Goal: Information Seeking & Learning: Check status

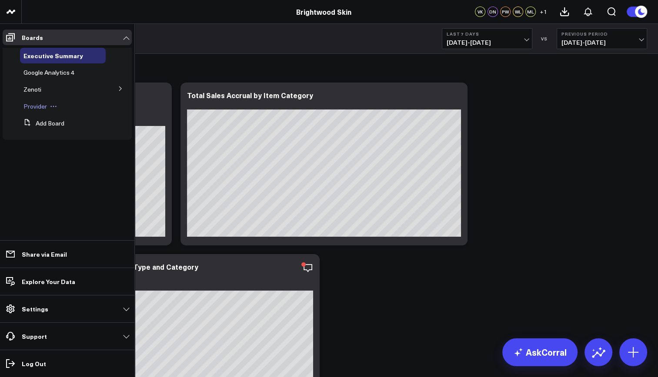
click at [47, 106] on button at bounding box center [53, 106] width 13 height 7
click at [34, 107] on span "Provider" at bounding box center [34, 106] width 23 height 8
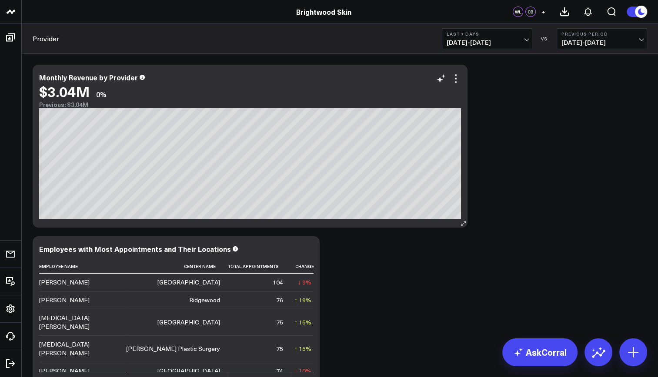
click at [457, 85] on div "$3.04M 0%" at bounding box center [250, 91] width 422 height 16
click at [530, 39] on button "Last 7 Days [DATE] - [DATE]" at bounding box center [487, 38] width 90 height 21
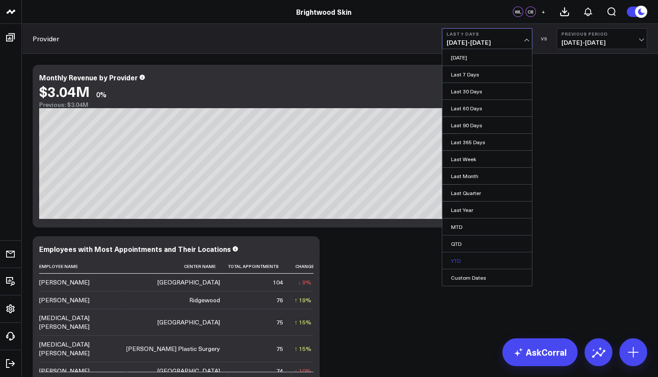
click at [475, 256] on link "YTD" at bounding box center [487, 261] width 90 height 17
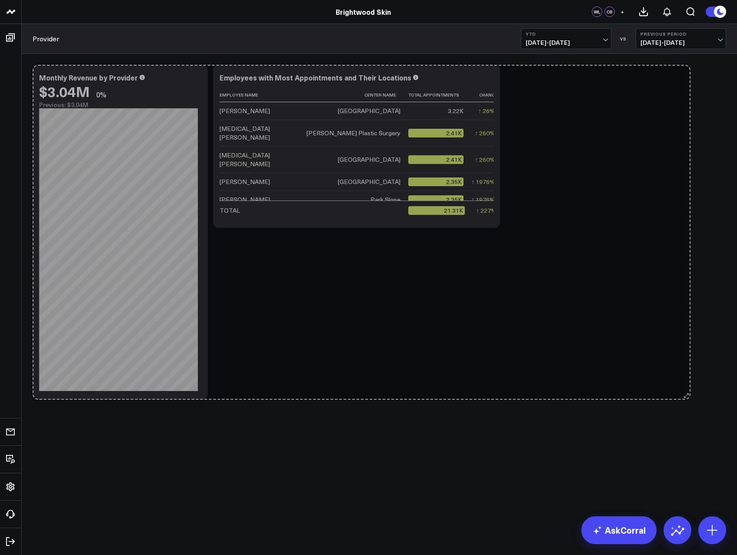
drag, startPoint x: 465, startPoint y: 225, endPoint x: 688, endPoint y: 423, distance: 297.8
click at [657, 377] on div "Modify via AI Copy link to widget Ask support Remove Create linked copy Executi…" at bounding box center [379, 255] width 715 height 402
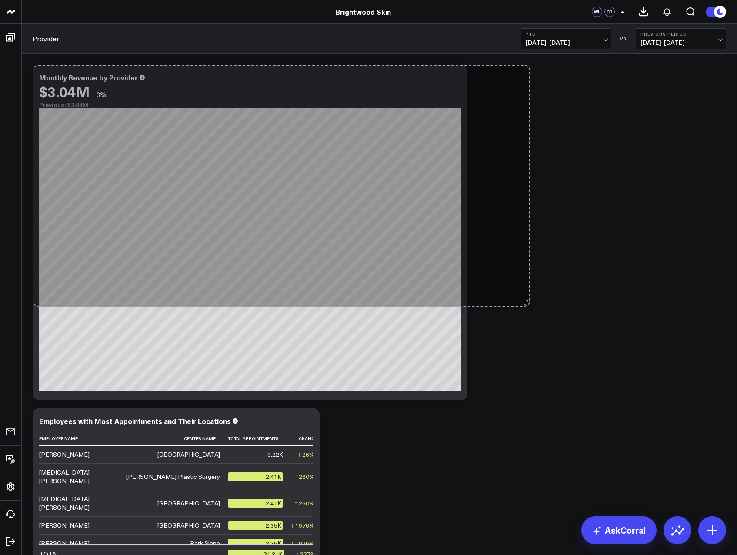
drag, startPoint x: 203, startPoint y: 399, endPoint x: 528, endPoint y: 306, distance: 338.6
click at [528, 306] on div "Modify via AI Copy link to widget Ask support Remove Create linked copy Executi…" at bounding box center [379, 317] width 702 height 515
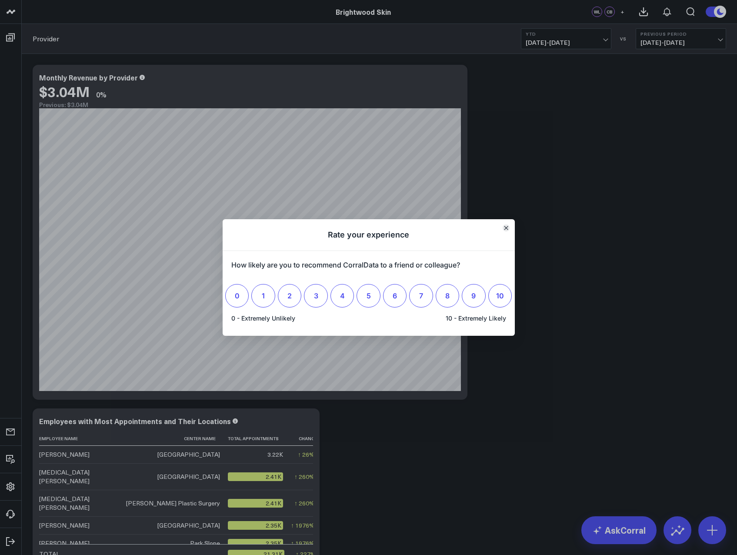
click at [505, 228] on icon "Close" at bounding box center [505, 227] width 3 height 3
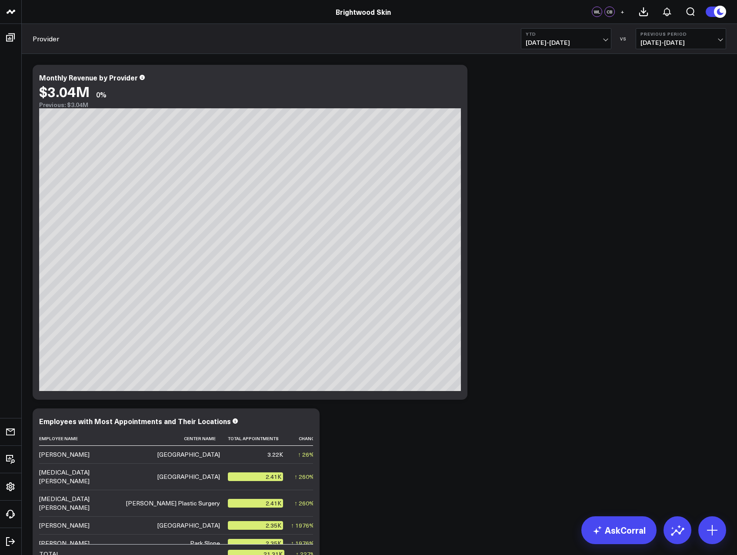
click at [657, 107] on div "Modify via AI Copy link to widget Ask support Remove Create linked copy Executi…" at bounding box center [379, 317] width 702 height 515
click at [612, 266] on div "Modify via AI Copy link to widget Ask support Remove Create linked copy Executi…" at bounding box center [379, 317] width 702 height 515
